Goal: Task Accomplishment & Management: Complete application form

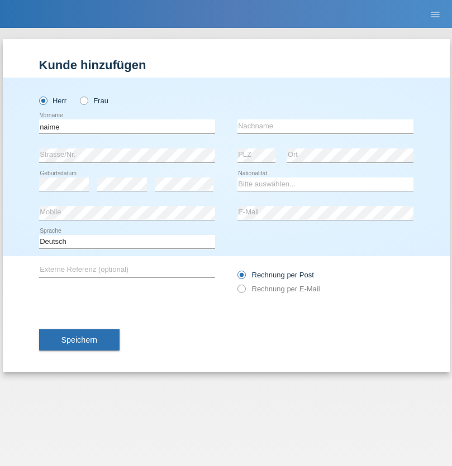
type input "naime"
click at [325, 126] on input "text" at bounding box center [325, 127] width 176 height 14
type input "llugiqi"
select select "CH"
radio input "true"
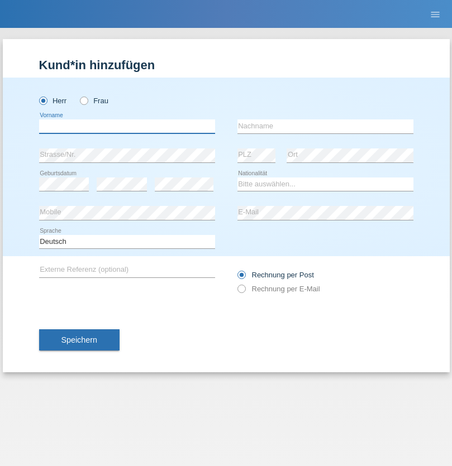
click at [127, 126] on input "text" at bounding box center [127, 127] width 176 height 14
type input "Shaban"
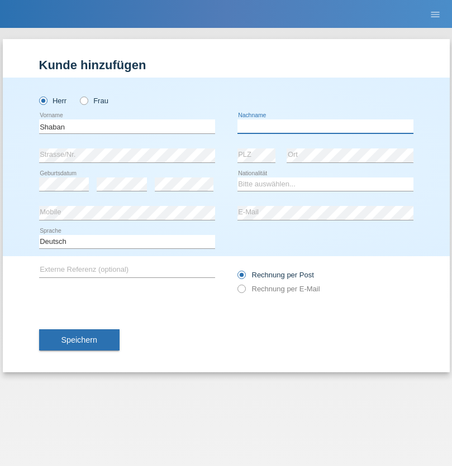
click at [325, 126] on input "text" at bounding box center [325, 127] width 176 height 14
type input "llugiqi"
select select "CH"
radio input "true"
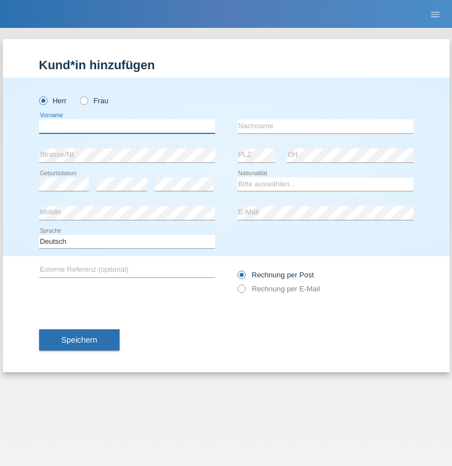
click at [127, 126] on input "text" at bounding box center [127, 127] width 176 height 14
type input "[PERSON_NAME]"
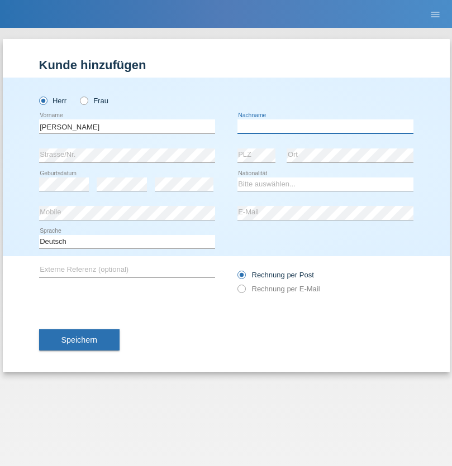
click at [325, 126] on input "text" at bounding box center [325, 127] width 176 height 14
type input "Oli"
select select "PT"
select select "C"
select select "09"
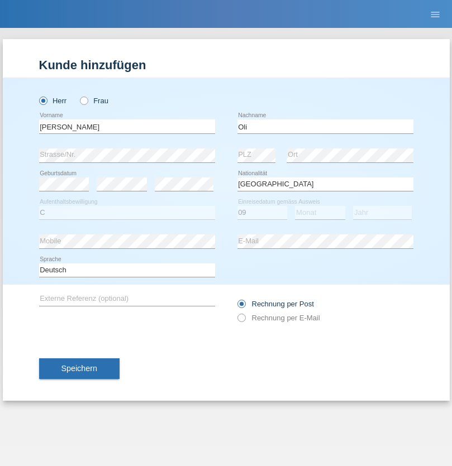
select select "01"
select select "2021"
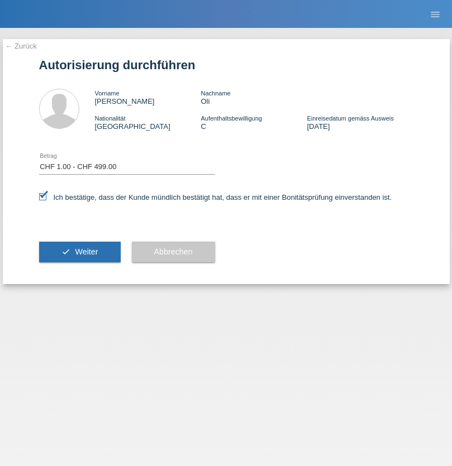
select select "1"
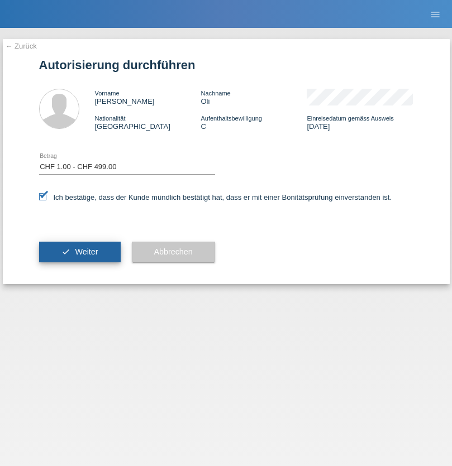
click at [79, 252] on span "Weiter" at bounding box center [86, 251] width 23 height 9
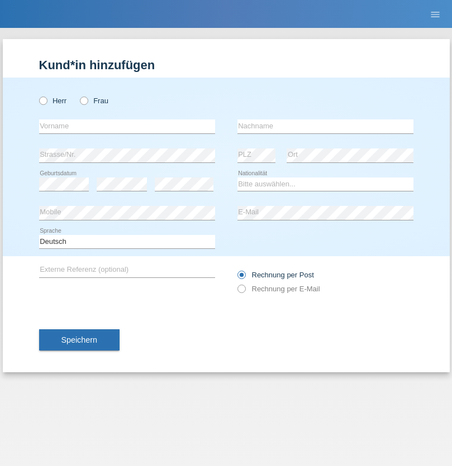
radio input "true"
click at [127, 126] on input "text" at bounding box center [127, 127] width 176 height 14
type input "Silvia"
click at [325, 126] on input "text" at bounding box center [325, 127] width 176 height 14
type input "Patera"
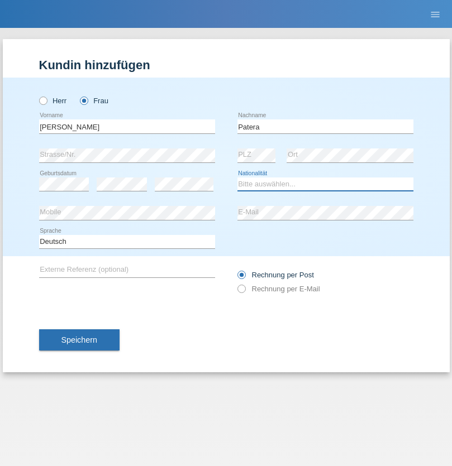
select select "CH"
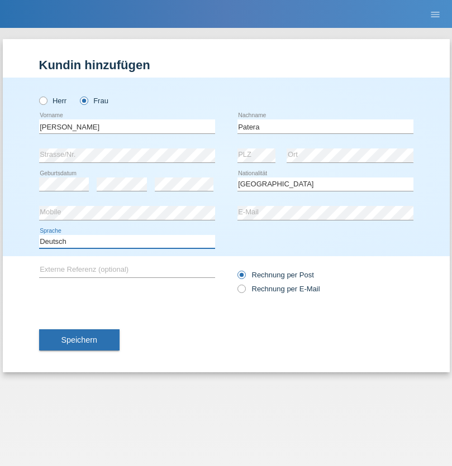
select select "en"
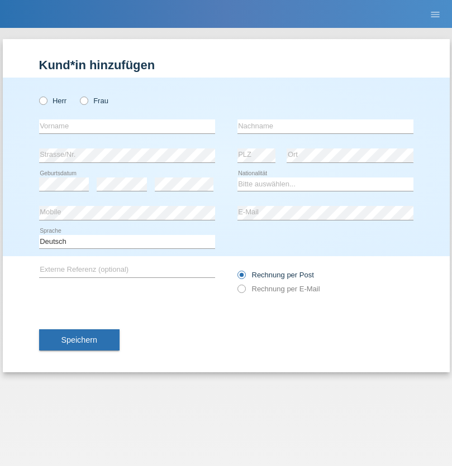
radio input "true"
click at [127, 126] on input "text" at bounding box center [127, 127] width 176 height 14
type input "Champing"
click at [325, 126] on input "text" at bounding box center [325, 127] width 176 height 14
type input "Malonga"
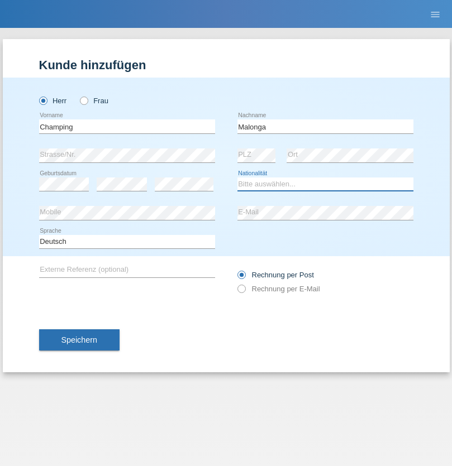
select select "CH"
radio input "true"
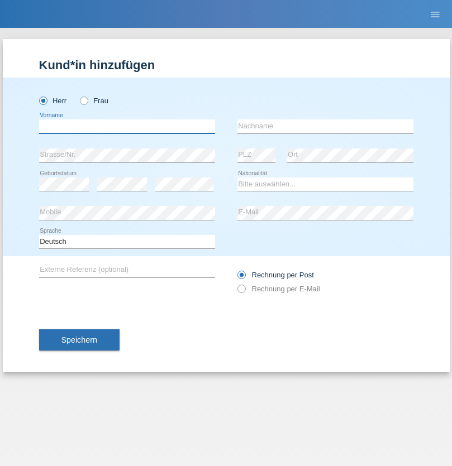
click at [127, 126] on input "text" at bounding box center [127, 127] width 176 height 14
type input "Djordjevic"
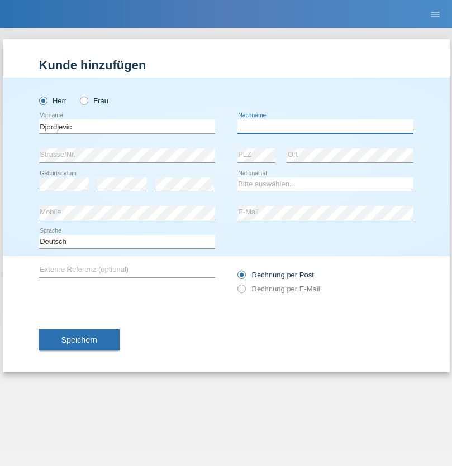
click at [325, 126] on input "text" at bounding box center [325, 127] width 176 height 14
type input "Radosav"
select select "RS"
select select "C"
select select "10"
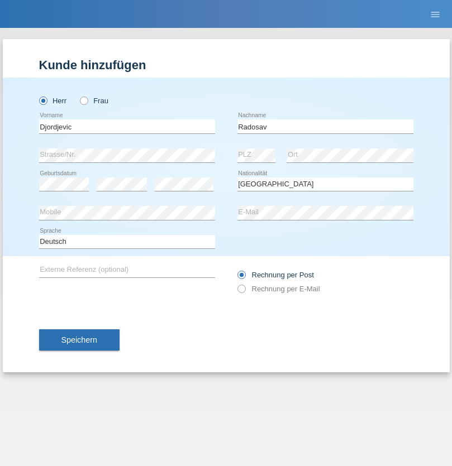
select select "03"
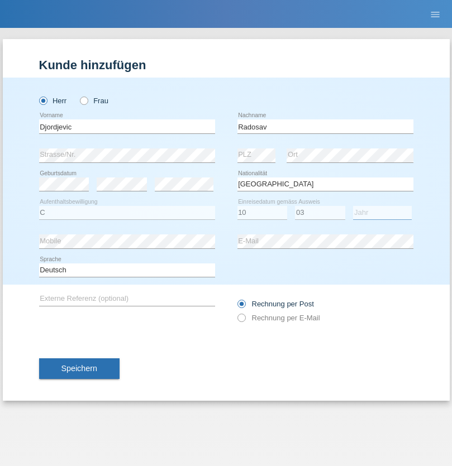
select select "1989"
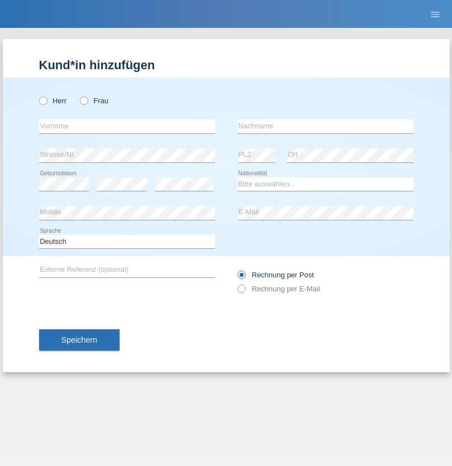
radio input "true"
click at [127, 126] on input "text" at bounding box center [127, 127] width 176 height 14
type input "[PERSON_NAME]"
click at [325, 126] on input "text" at bounding box center [325, 127] width 176 height 14
type input "Sakhi"
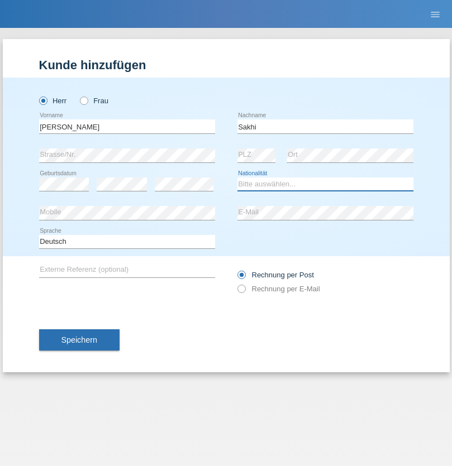
select select "IT"
select select "C"
select select "24"
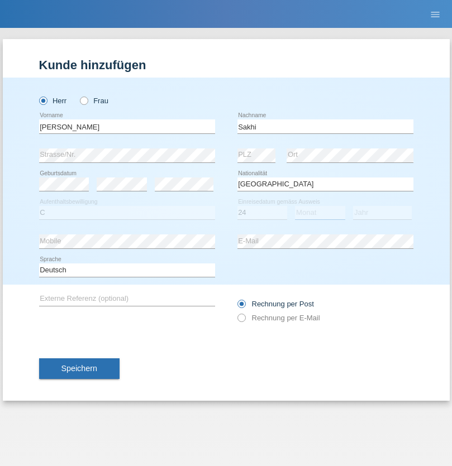
select select "10"
select select "2021"
